Goal: Information Seeking & Learning: Learn about a topic

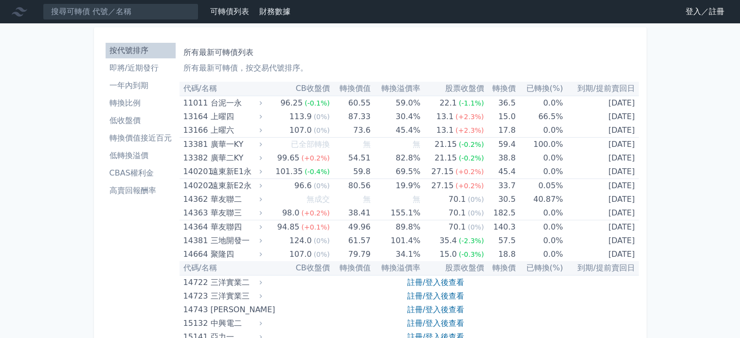
click at [144, 173] on li "CBAS權利金" at bounding box center [141, 173] width 70 height 12
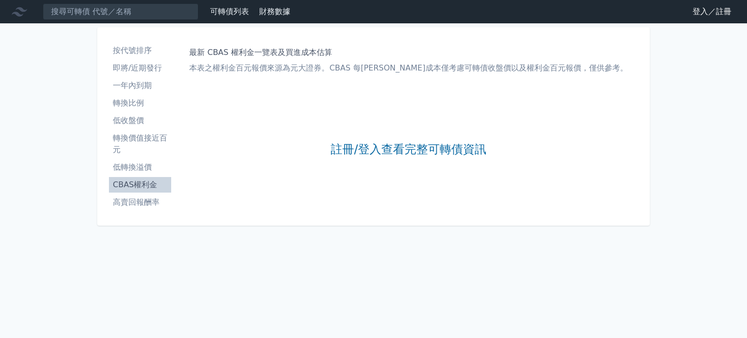
click at [143, 180] on li "CBAS權利金" at bounding box center [140, 185] width 62 height 12
click at [724, 11] on link "登入／註冊" at bounding box center [712, 12] width 54 height 16
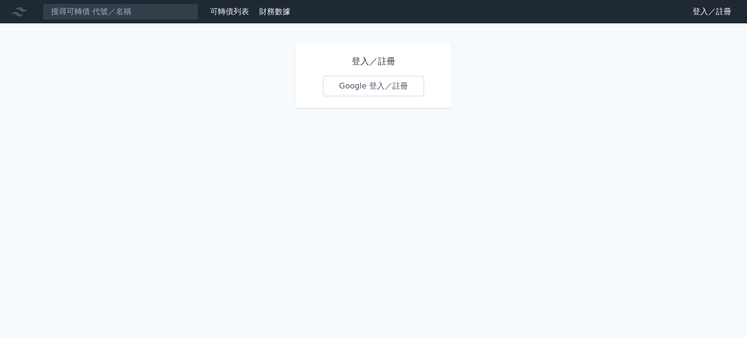
click at [375, 84] on link "Google 登入／註冊" at bounding box center [373, 86] width 101 height 20
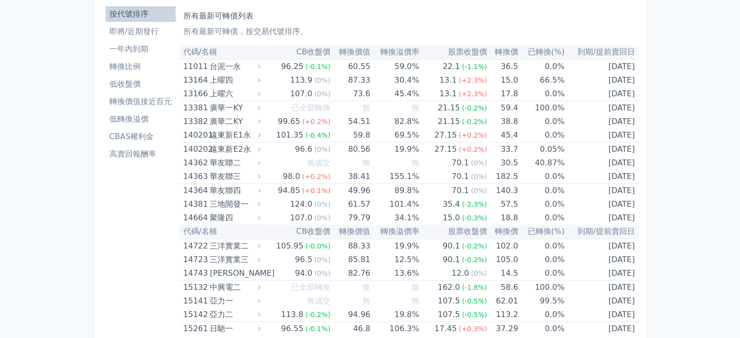
scroll to position [49, 0]
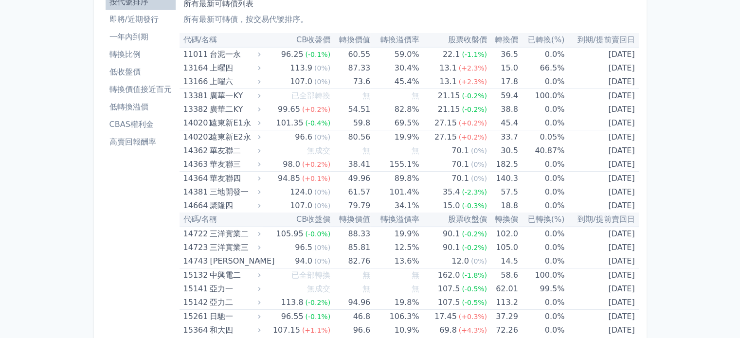
click at [122, 126] on li "CBAS權利金" at bounding box center [141, 125] width 70 height 12
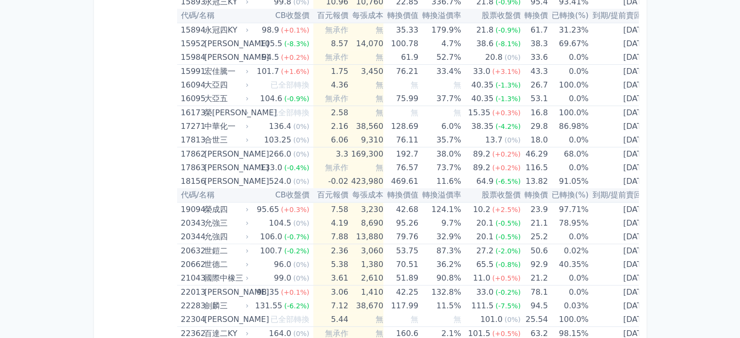
scroll to position [438, 0]
